Goal: Task Accomplishment & Management: Use online tool/utility

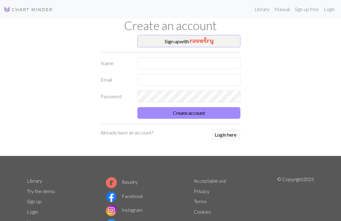
click at [205, 39] on img "button" at bounding box center [202, 40] width 24 height 7
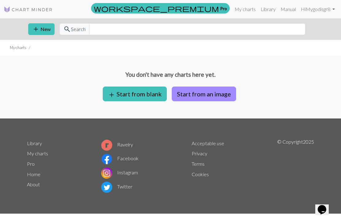
click at [142, 89] on button "add Start from blank" at bounding box center [135, 94] width 64 height 15
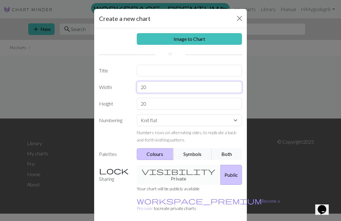
click at [157, 89] on input "20" at bounding box center [190, 87] width 106 height 12
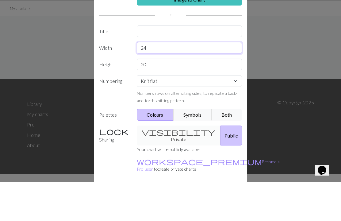
type input "24"
click at [159, 98] on input "20" at bounding box center [190, 104] width 106 height 12
type input "2"
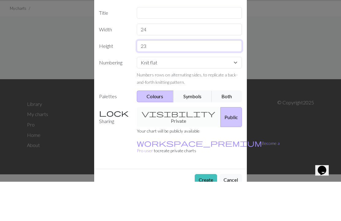
scroll to position [18, 0]
type input "23"
click at [235, 96] on select "Knit flat Knit in the round Lace knitting Cross stitch" at bounding box center [190, 102] width 106 height 12
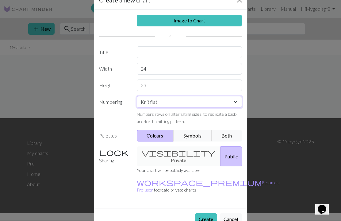
select select "round"
click at [207, 214] on button "Create" at bounding box center [206, 220] width 22 height 12
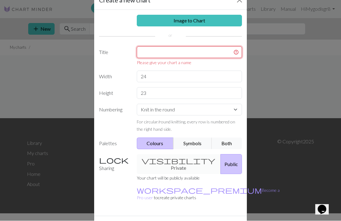
click at [162, 50] on input "text" at bounding box center [190, 53] width 106 height 12
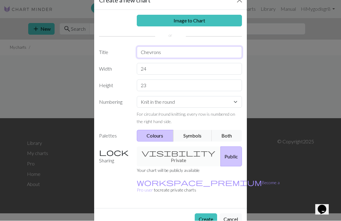
type input "Chevrons"
click at [205, 214] on button "Create" at bounding box center [206, 220] width 22 height 12
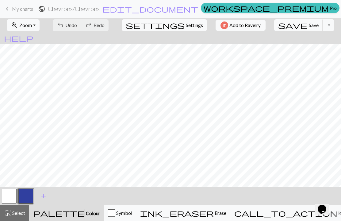
click at [29, 194] on button "button" at bounding box center [25, 196] width 15 height 15
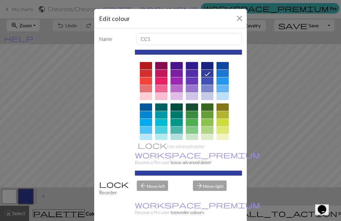
click at [148, 96] on div at bounding box center [146, 96] width 12 height 7
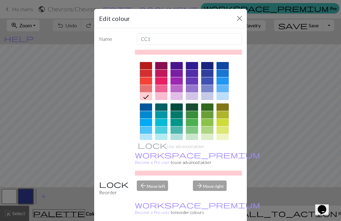
click at [290, 152] on div "Edit colour Name CC1 Use advanced picker workspace_premium Become a Pro user to…" at bounding box center [170, 110] width 341 height 221
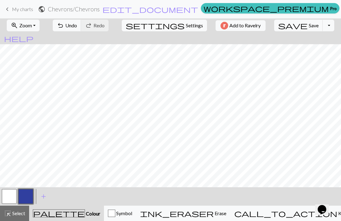
click at [225, 211] on span "Erase" at bounding box center [220, 213] width 13 height 6
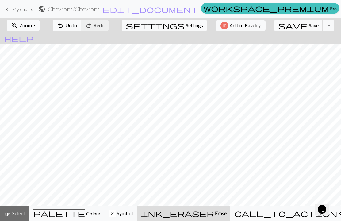
click at [64, 209] on span "palette" at bounding box center [59, 213] width 52 height 9
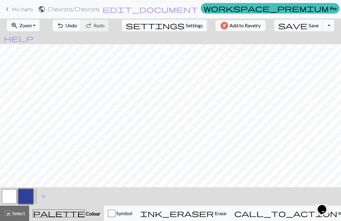
click at [226, 212] on span "Erase" at bounding box center [220, 213] width 13 height 6
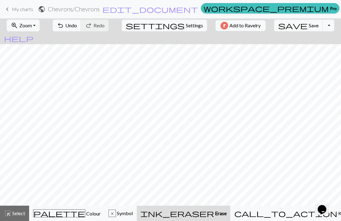
click at [85, 215] on span "Colour" at bounding box center [92, 214] width 15 height 6
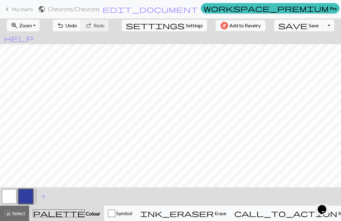
click at [214, 211] on span "ink_eraser" at bounding box center [177, 213] width 74 height 9
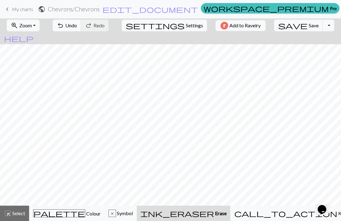
click at [85, 212] on span "Colour" at bounding box center [92, 214] width 15 height 6
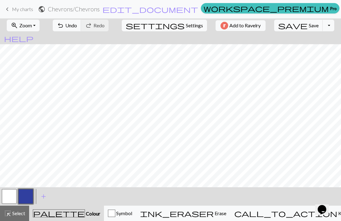
click at [226, 212] on span "Erase" at bounding box center [220, 213] width 13 height 6
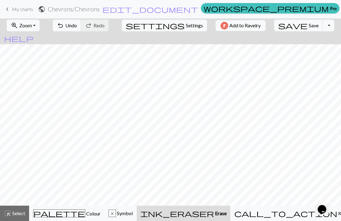
click at [85, 214] on span "Colour" at bounding box center [92, 214] width 15 height 6
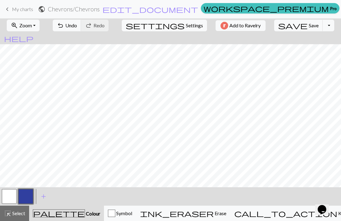
click at [85, 212] on span "Colour" at bounding box center [92, 214] width 15 height 6
click at [223, 214] on span "Erase" at bounding box center [220, 213] width 13 height 6
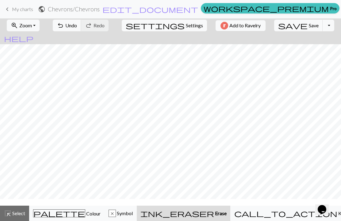
click at [223, 214] on span "Erase" at bounding box center [220, 213] width 13 height 6
click at [85, 211] on span "Colour" at bounding box center [92, 214] width 15 height 6
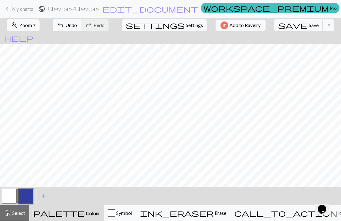
click at [224, 211] on span "Erase" at bounding box center [220, 213] width 13 height 6
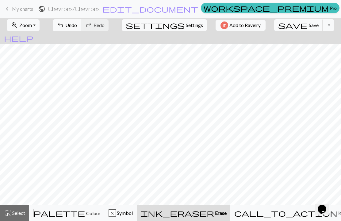
click at [64, 28] on span "undo" at bounding box center [60, 25] width 7 height 9
click at [77, 23] on span "Undo" at bounding box center [71, 25] width 12 height 6
click at [132, 24] on div "zoom_in Zoom Zoom Fit all Fit width Fit height 50% 100% 150% 200% undo Undo Und…" at bounding box center [170, 25] width 341 height 14
click at [186, 25] on span "Settings" at bounding box center [194, 25] width 17 height 7
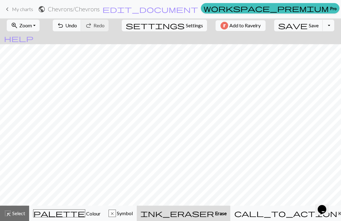
select select "aran"
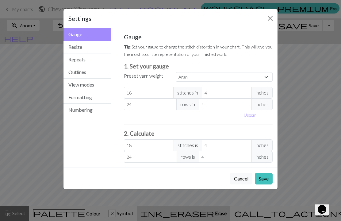
click at [269, 17] on button "Close" at bounding box center [271, 19] width 10 height 10
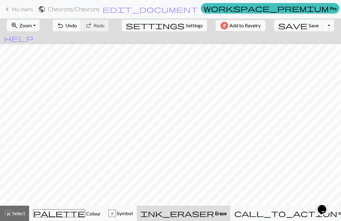
click at [21, 216] on div "highlight_alt Select Select" at bounding box center [14, 213] width 21 height 7
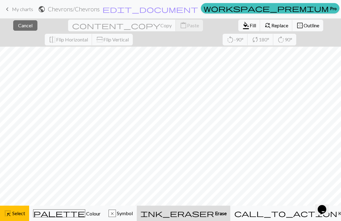
click at [227, 211] on span "Erase" at bounding box center [220, 213] width 13 height 6
click at [214, 209] on span "ink_eraser" at bounding box center [178, 213] width 74 height 9
click at [272, 25] on span "Replace" at bounding box center [280, 25] width 17 height 6
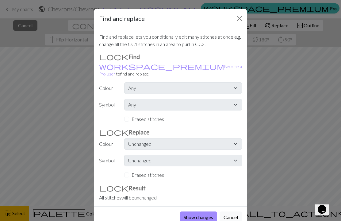
click at [240, 18] on button "Close" at bounding box center [240, 19] width 10 height 10
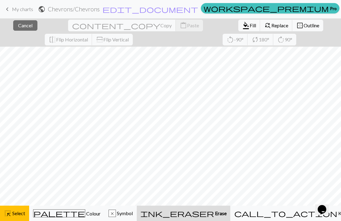
click at [24, 22] on button "close Cancel" at bounding box center [25, 25] width 24 height 10
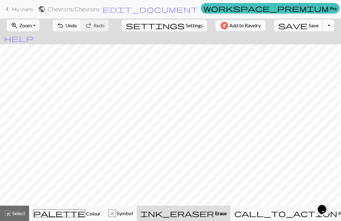
click at [297, 208] on button "call_to_action Knitting mode Knitting mode" at bounding box center [302, 213] width 142 height 15
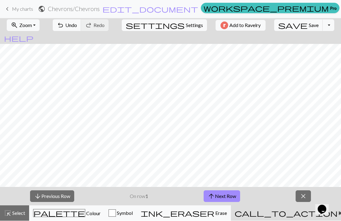
click at [85, 211] on span "Colour" at bounding box center [92, 214] width 15 height 6
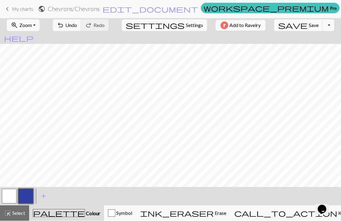
click at [77, 24] on span "Undo" at bounding box center [71, 25] width 12 height 6
click at [214, 212] on span "ink_eraser" at bounding box center [177, 213] width 74 height 9
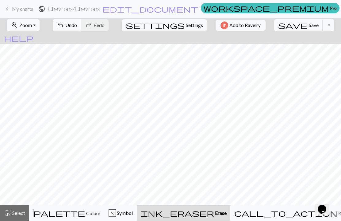
click at [85, 213] on span "Colour" at bounding box center [92, 214] width 15 height 6
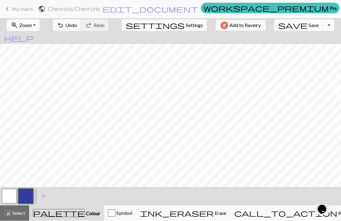
click at [227, 211] on span "Erase" at bounding box center [220, 213] width 13 height 6
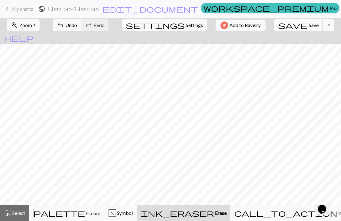
click at [85, 212] on span "Colour" at bounding box center [92, 214] width 15 height 6
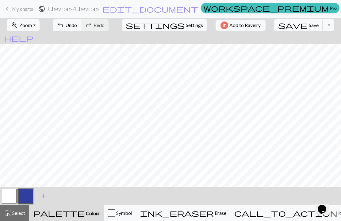
click at [214, 212] on span "ink_eraser" at bounding box center [177, 213] width 74 height 9
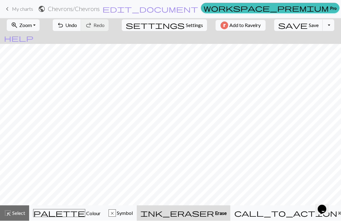
click at [85, 211] on span "Colour" at bounding box center [92, 214] width 15 height 6
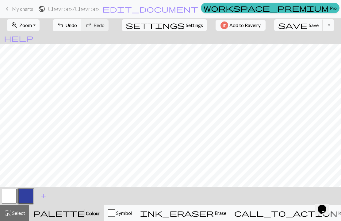
click at [224, 208] on button "ink_eraser Erase Erase" at bounding box center [183, 213] width 94 height 15
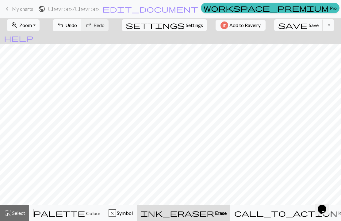
click at [66, 210] on div "palette Colour Colour" at bounding box center [67, 213] width 68 height 8
